Goal: Navigation & Orientation: Find specific page/section

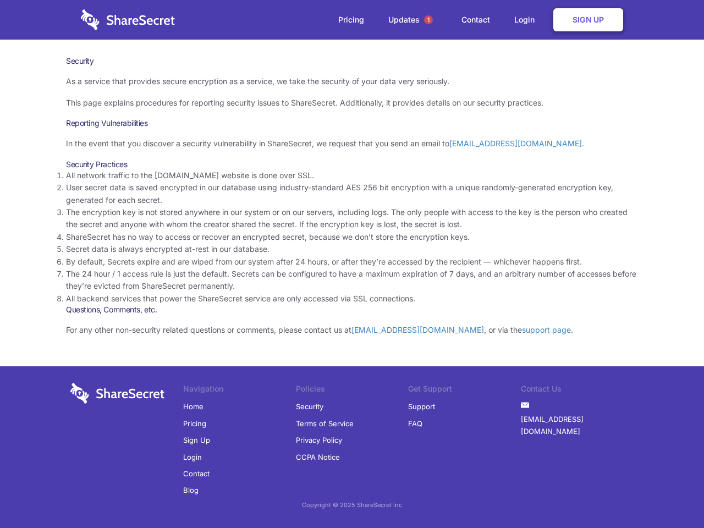
click at [352, 264] on li "By default, Secrets expire and are wiped from our system after 24 hours, or aft…" at bounding box center [352, 262] width 572 height 12
click at [429, 20] on span "1" at bounding box center [428, 19] width 9 height 9
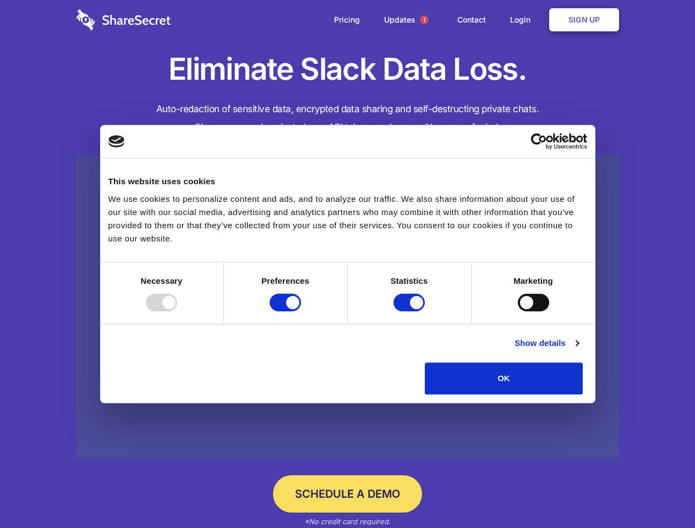
click at [177, 311] on div at bounding box center [161, 303] width 31 height 18
click at [301, 311] on input "Preferences" at bounding box center [285, 303] width 31 height 18
checkbox input "false"
click at [411, 311] on input "Statistics" at bounding box center [408, 303] width 31 height 18
checkbox input "false"
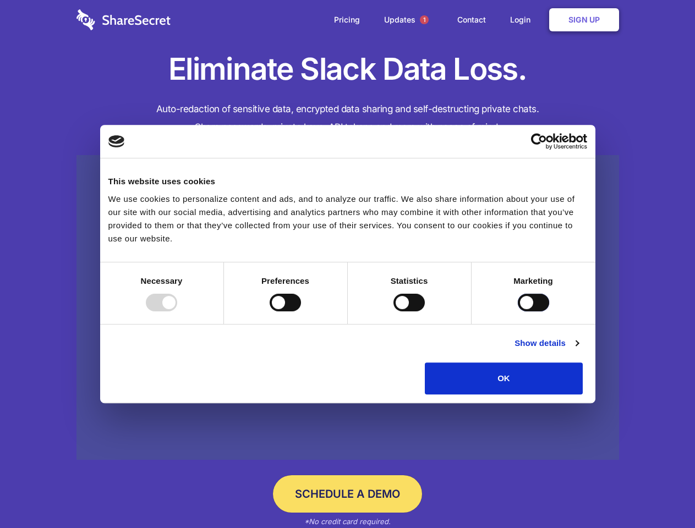
click at [518, 311] on input "Marketing" at bounding box center [533, 303] width 31 height 18
checkbox input "true"
click at [578, 350] on link "Show details" at bounding box center [547, 343] width 64 height 13
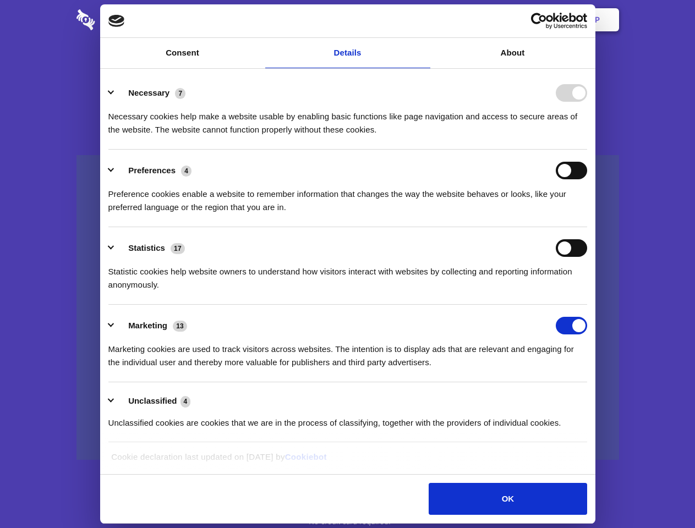
click at [587, 150] on li "Necessary 7 Necessary cookies help make a website usable by enabling basic func…" at bounding box center [347, 111] width 479 height 78
click at [424, 20] on span "1" at bounding box center [424, 19] width 9 height 9
